Goal: Task Accomplishment & Management: Use online tool/utility

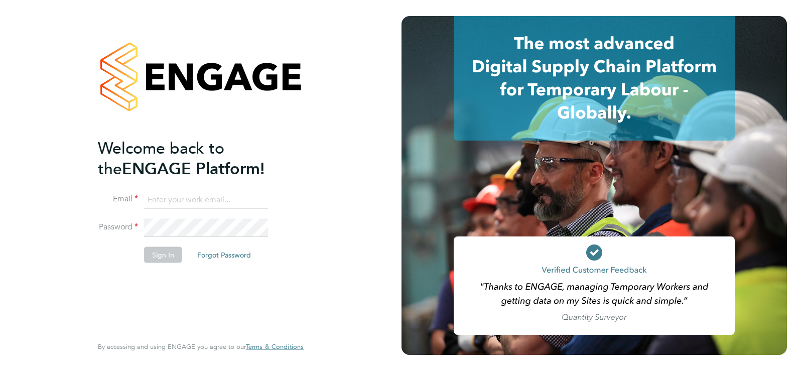
type input "[PERSON_NAME][EMAIL_ADDRESS][PERSON_NAME][DOMAIN_NAME]"
click at [171, 256] on button "Sign In" at bounding box center [163, 255] width 38 height 16
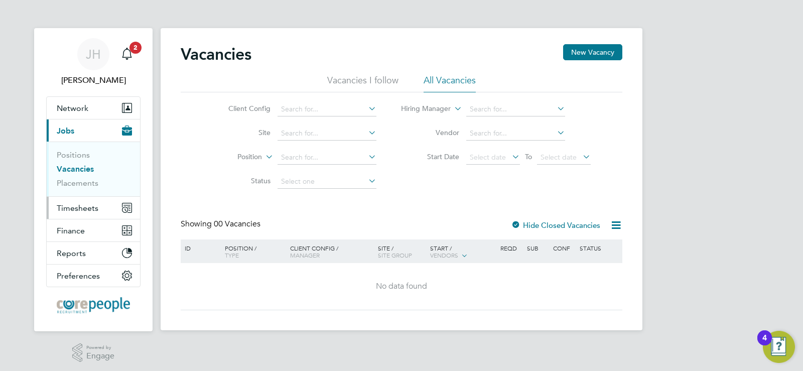
click at [76, 206] on span "Timesheets" at bounding box center [78, 208] width 42 height 10
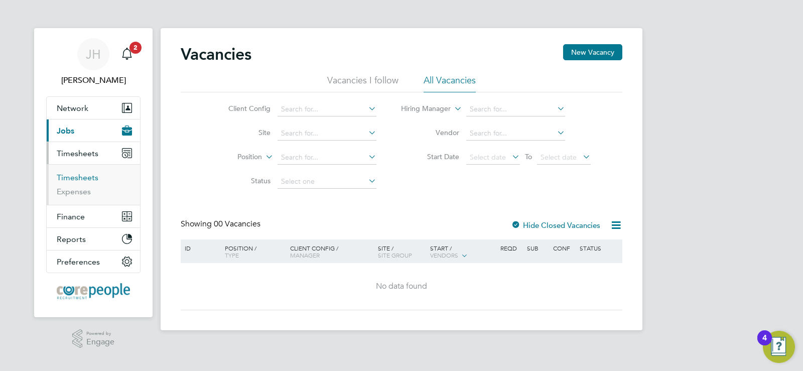
click at [76, 174] on link "Timesheets" at bounding box center [78, 178] width 42 height 10
